Goal: Check status: Check status

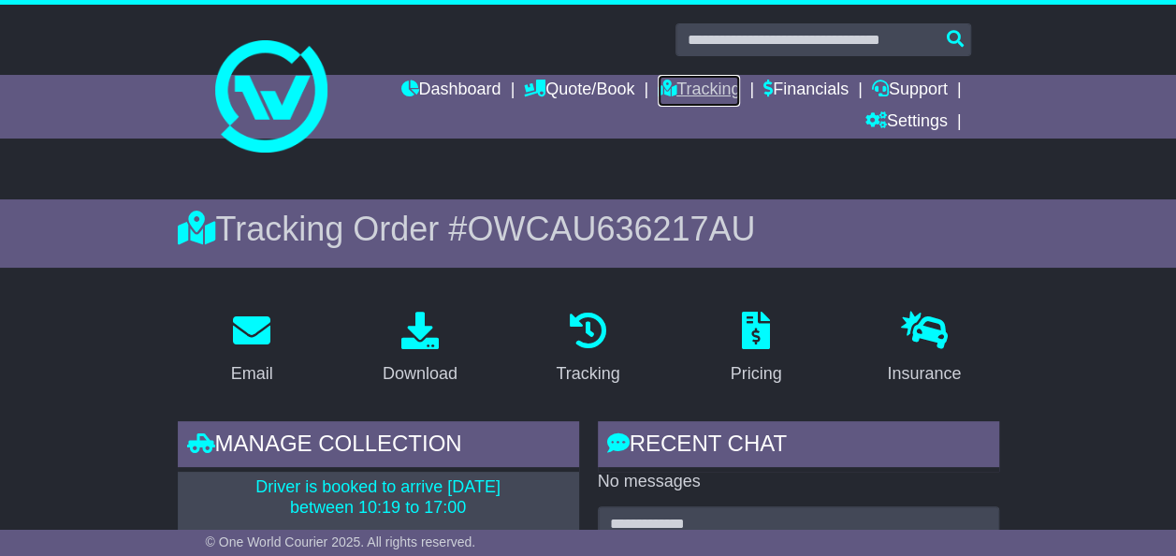
click at [675, 91] on link "Tracking" at bounding box center [699, 91] width 82 height 32
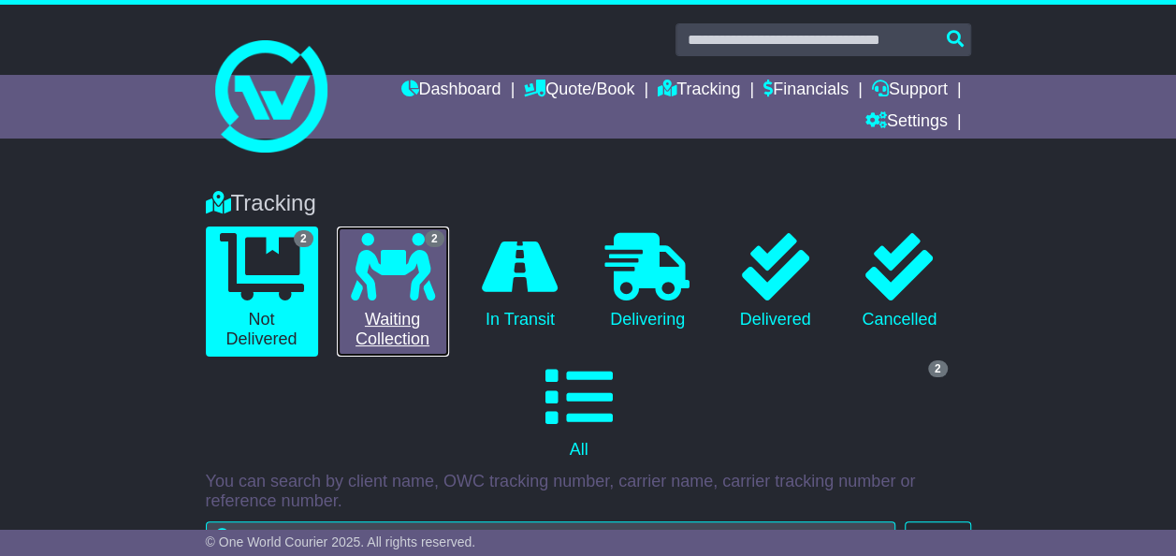
click at [369, 315] on link "2 Waiting Collection" at bounding box center [393, 291] width 112 height 130
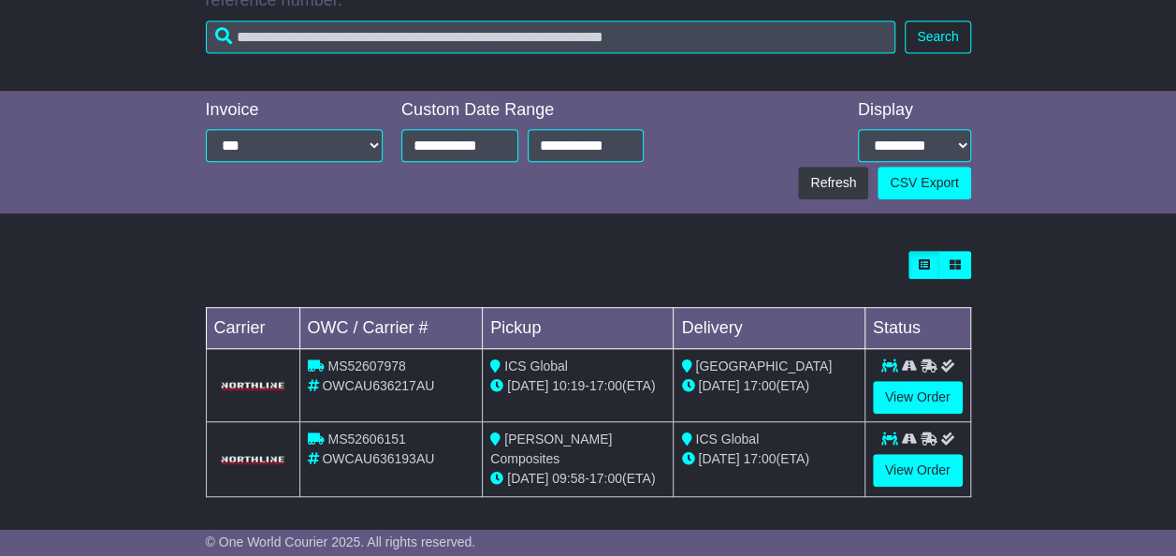
scroll to position [502, 0]
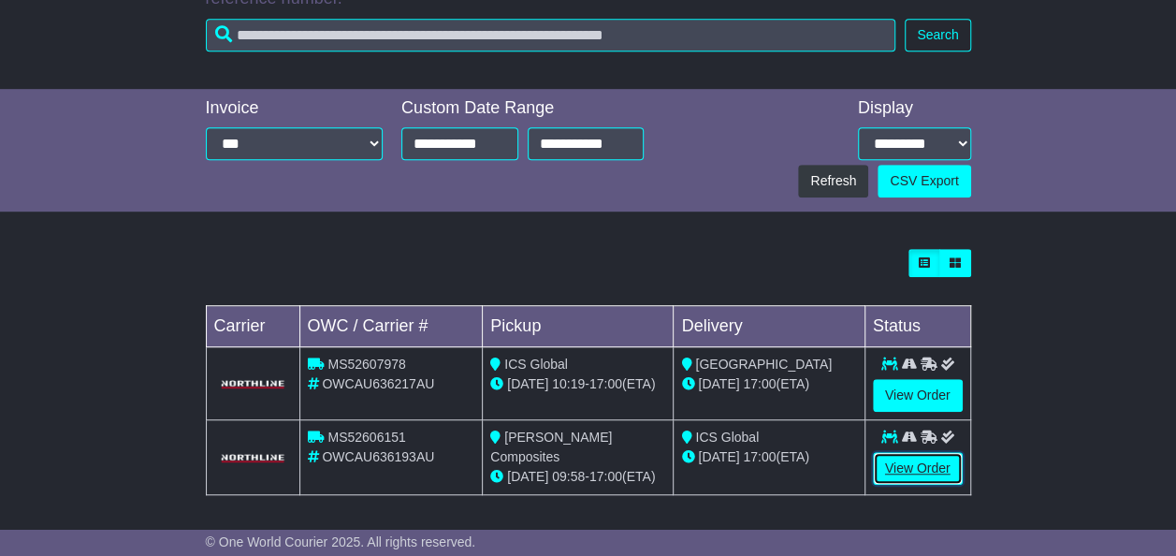
click at [900, 459] on link "View Order" at bounding box center [918, 468] width 90 height 33
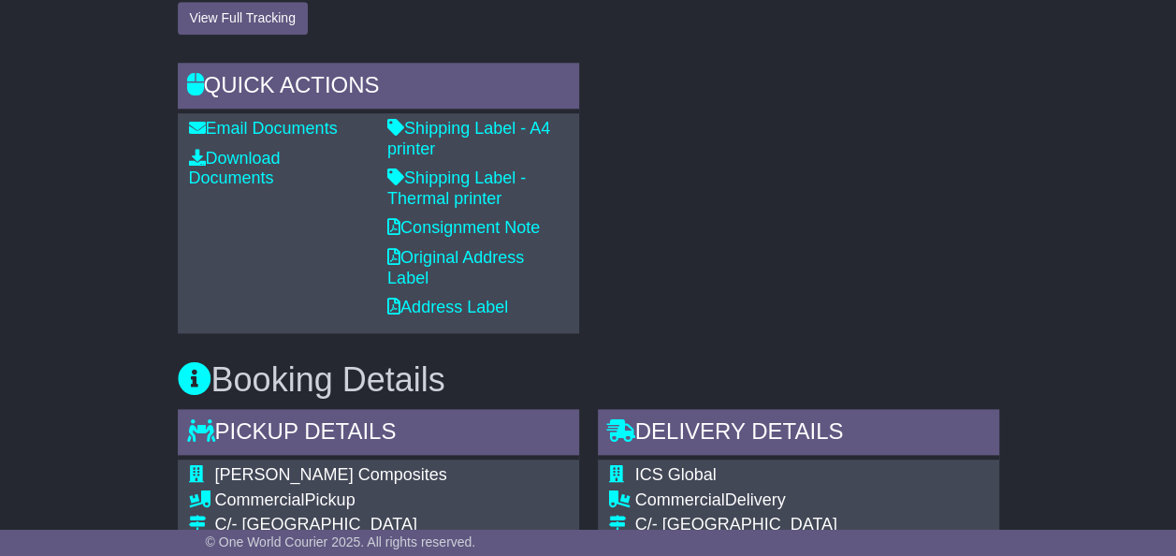
scroll to position [1216, 0]
